Goal: Check status: Check status

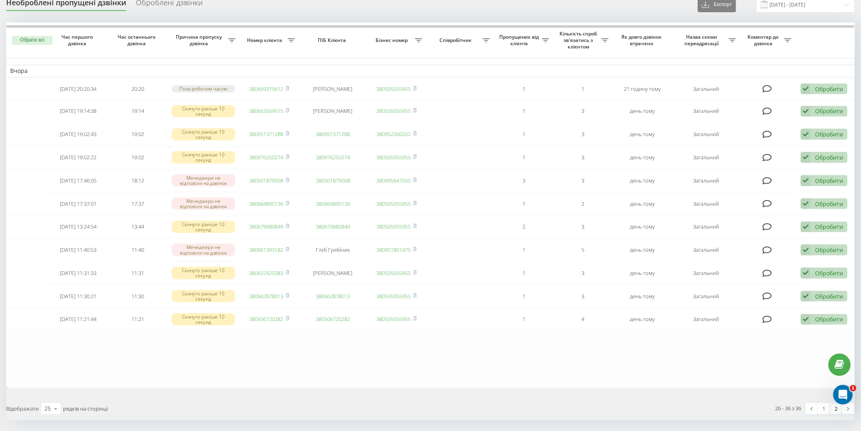
scroll to position [59, 0]
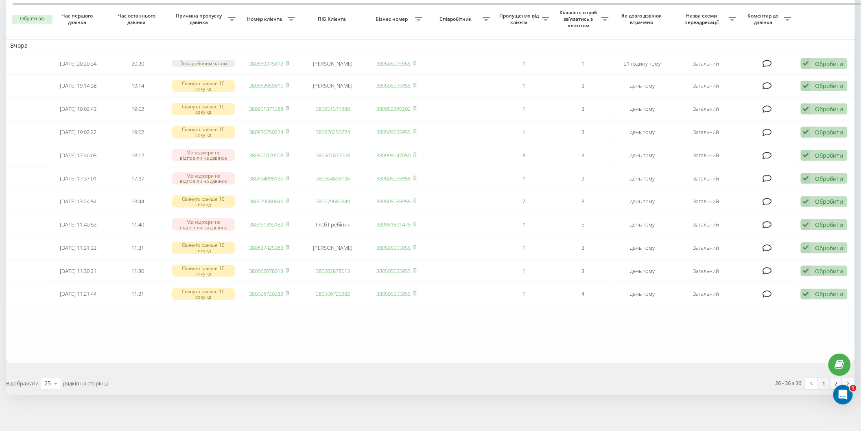
click at [825, 379] on link "1" at bounding box center [824, 382] width 12 height 11
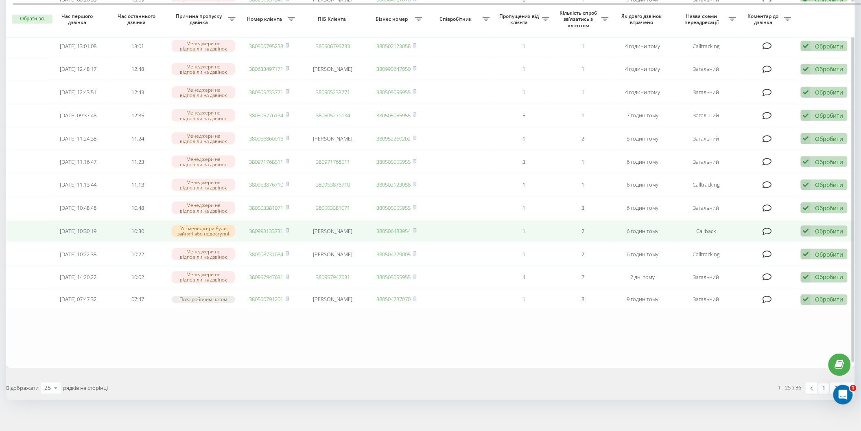
scroll to position [380, 0]
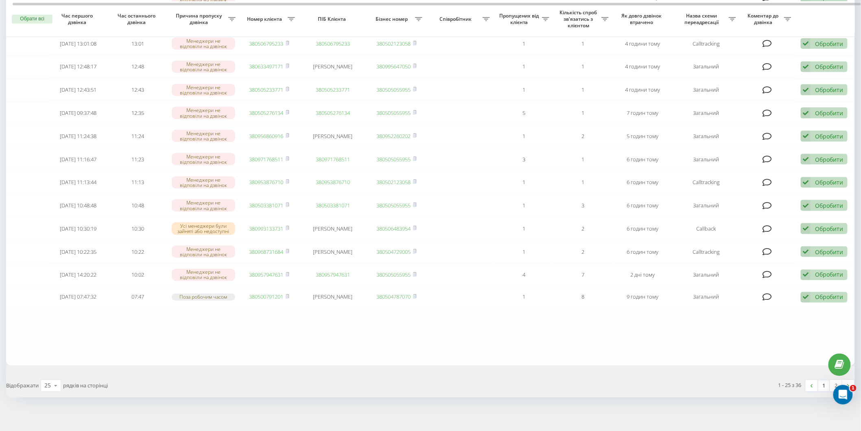
click at [820, 380] on link "1" at bounding box center [824, 385] width 12 height 11
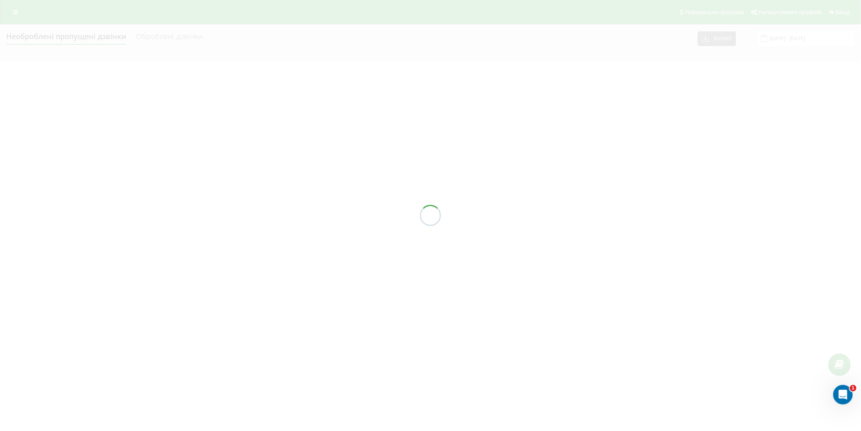
scroll to position [0, 0]
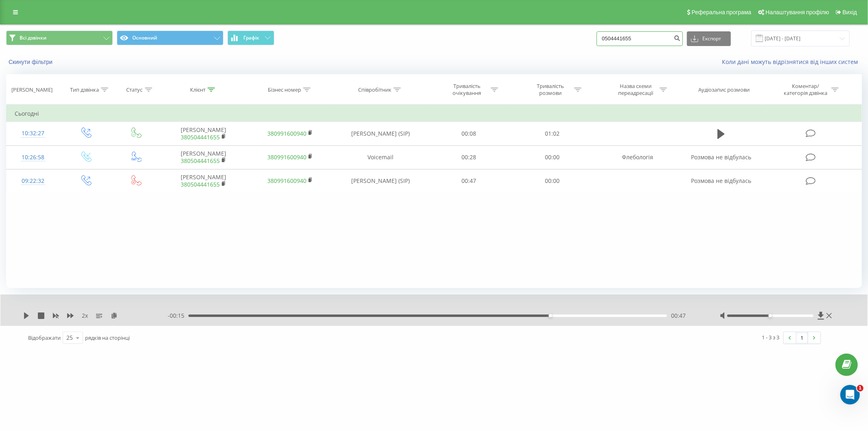
drag, startPoint x: 642, startPoint y: 41, endPoint x: 578, endPoint y: 47, distance: 63.8
click at [578, 47] on div "Всі дзвінки Основний Графік 0504441655 Експорт .csv .xls .xlsx [DATE] - [DATE]" at bounding box center [433, 38] width 867 height 27
click at [9, 7] on link at bounding box center [15, 12] width 15 height 11
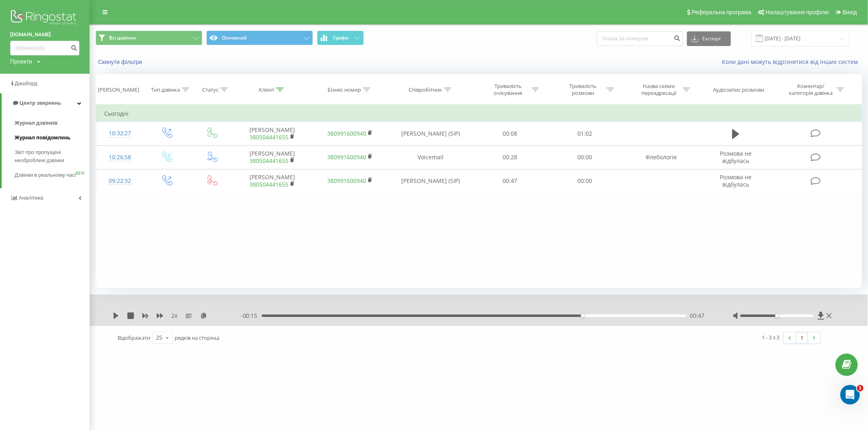
click at [46, 140] on span "Журнал повідомлень" at bounding box center [43, 138] width 56 height 8
click at [40, 117] on link "Журнал дзвінків" at bounding box center [52, 123] width 75 height 15
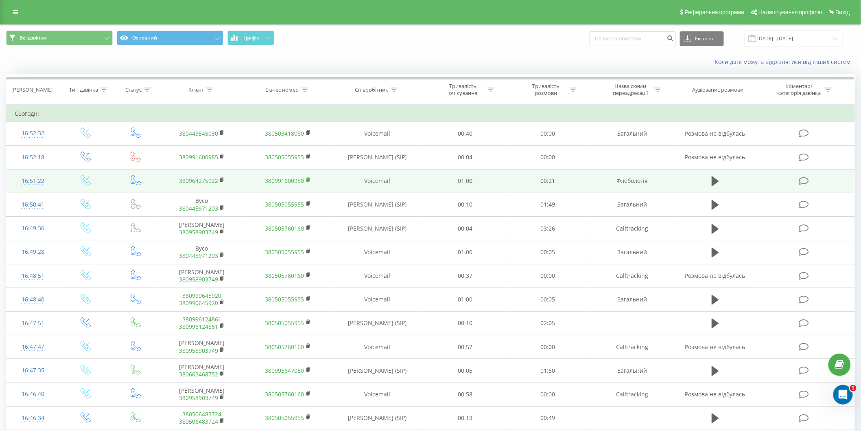
click at [308, 180] on rect at bounding box center [308, 180] width 2 height 4
click at [715, 182] on icon at bounding box center [715, 181] width 7 height 10
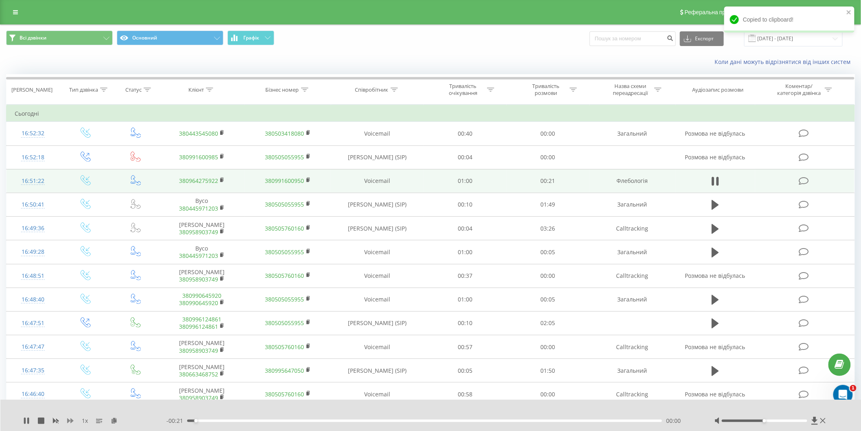
click at [70, 421] on icon at bounding box center [70, 420] width 7 height 5
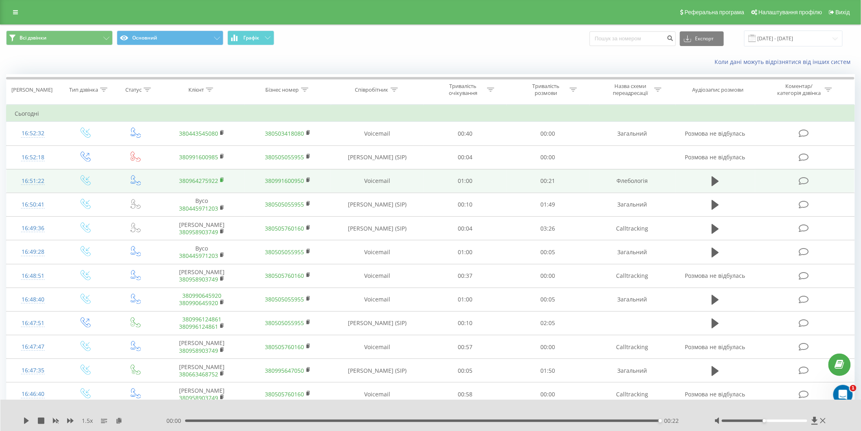
click at [221, 177] on icon at bounding box center [222, 179] width 3 height 4
